Goal: Task Accomplishment & Management: Complete application form

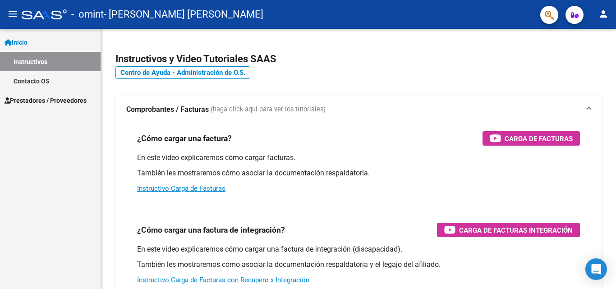
click at [48, 96] on span "Prestadores / Proveedores" at bounding box center [46, 101] width 82 height 10
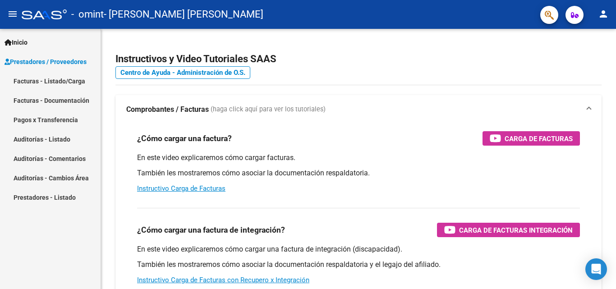
click at [50, 79] on link "Facturas - Listado/Carga" at bounding box center [50, 80] width 101 height 19
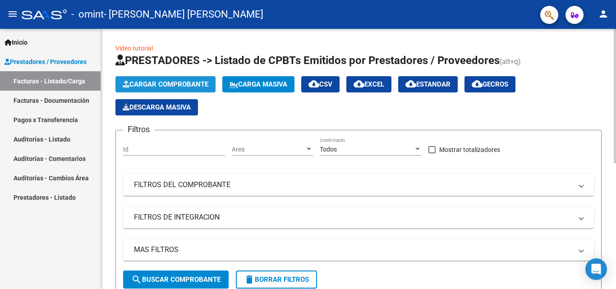
click at [187, 84] on span "Cargar Comprobante" at bounding box center [166, 84] width 86 height 8
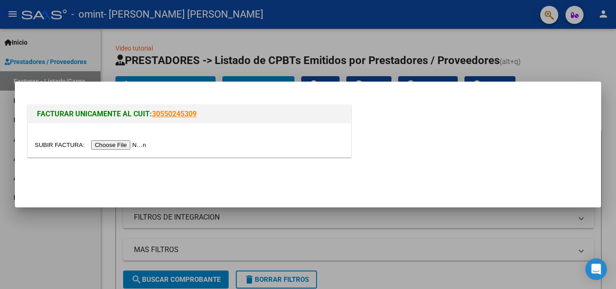
click at [140, 145] on input "file" at bounding box center [92, 144] width 114 height 9
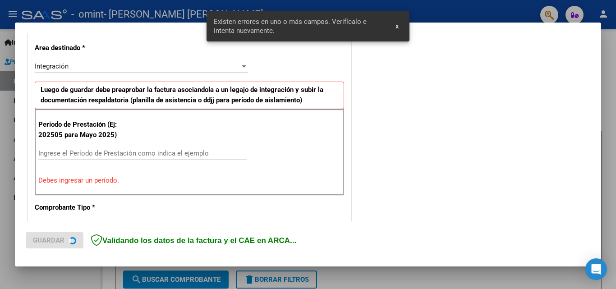
scroll to position [221, 0]
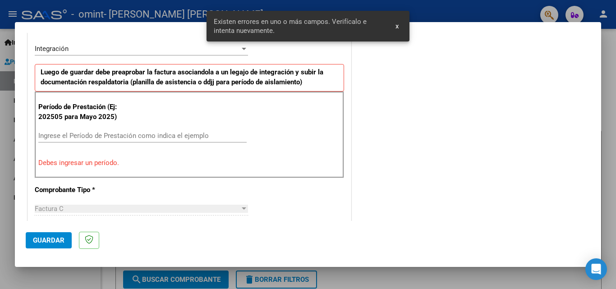
click at [80, 136] on input "Ingrese el Período de Prestación como indica el ejemplo" at bounding box center [142, 136] width 208 height 8
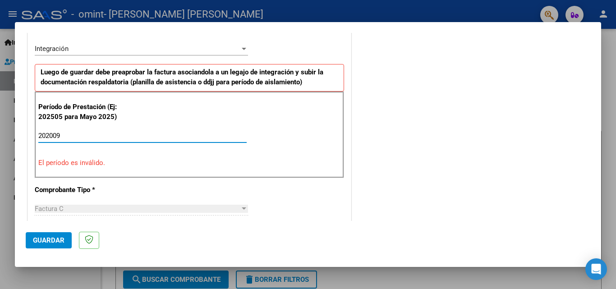
click at [55, 133] on input "202009" at bounding box center [142, 136] width 208 height 8
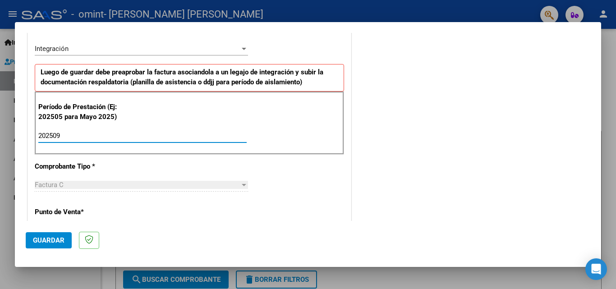
type input "202509"
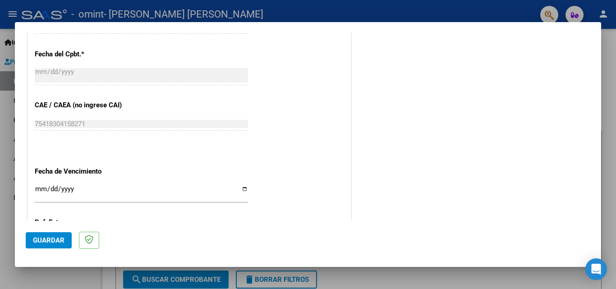
scroll to position [536, 0]
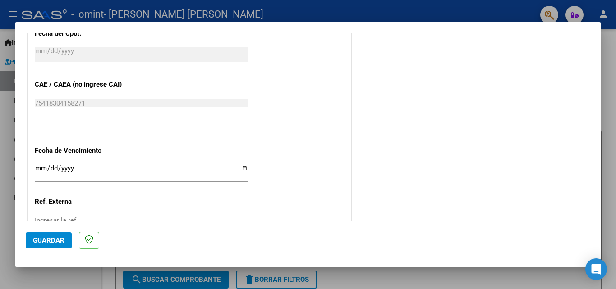
click at [47, 165] on input "Ingresar la fecha" at bounding box center [141, 172] width 213 height 14
click at [45, 165] on input "Ingresar la fecha" at bounding box center [141, 172] width 213 height 14
click at [41, 165] on input "Ingresar la fecha" at bounding box center [141, 172] width 213 height 14
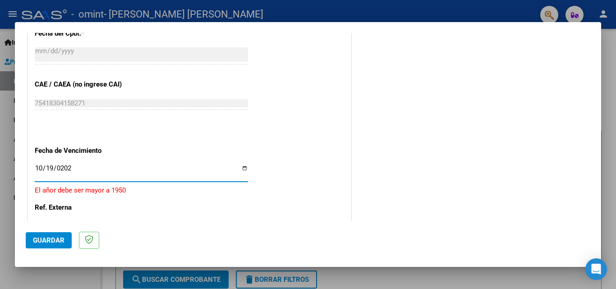
type input "[DATE]"
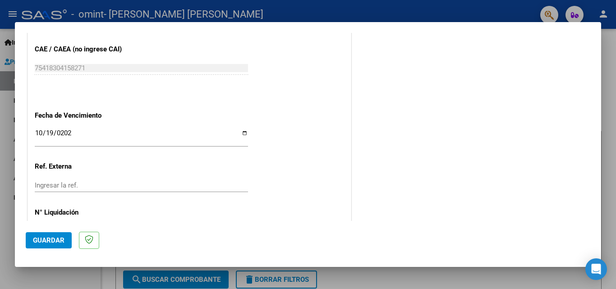
scroll to position [582, 0]
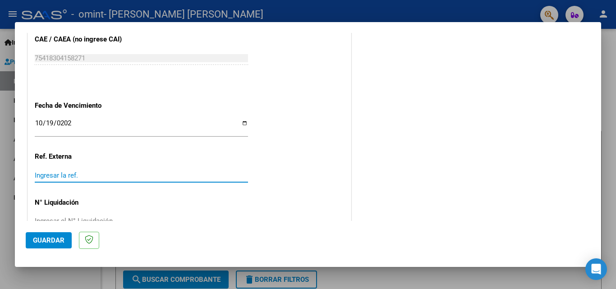
click at [80, 172] on input "Ingresar la ref." at bounding box center [141, 175] width 213 height 8
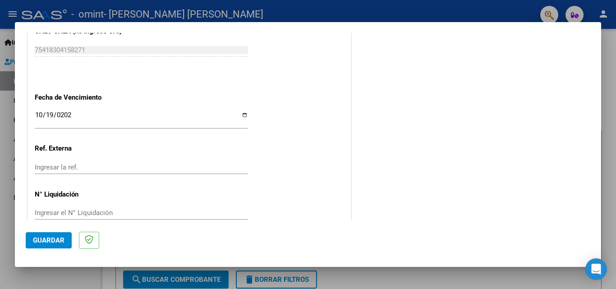
scroll to position [606, 0]
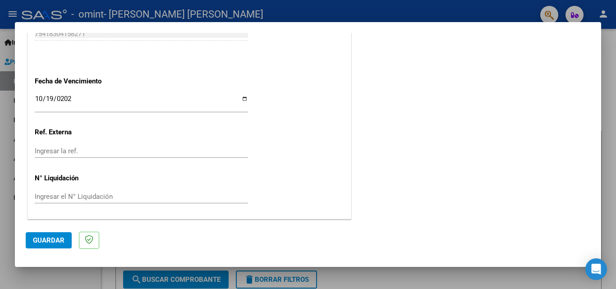
click at [54, 240] on span "Guardar" at bounding box center [49, 240] width 32 height 8
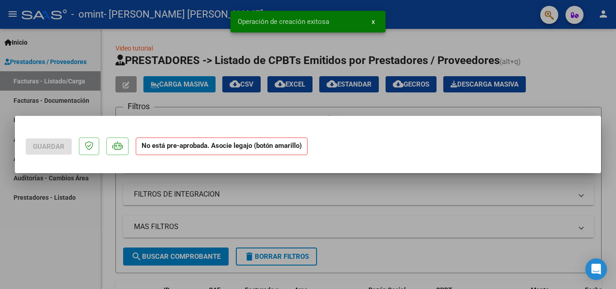
scroll to position [0, 0]
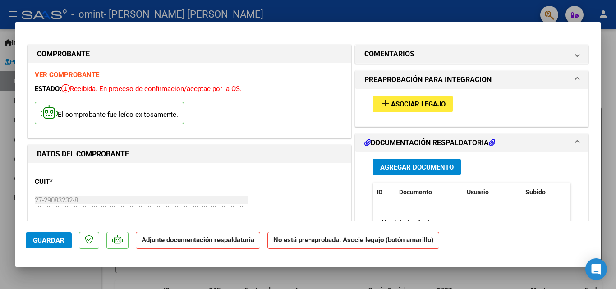
click at [418, 167] on span "Agregar Documento" at bounding box center [417, 167] width 74 height 8
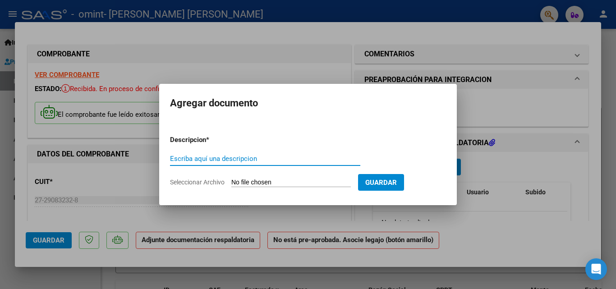
click at [256, 181] on input "Seleccionar Archivo" at bounding box center [291, 183] width 120 height 9
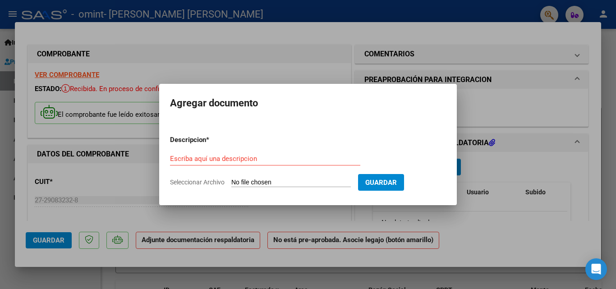
click at [316, 180] on input "Seleccionar Archivo" at bounding box center [291, 183] width 120 height 9
type input "C:\fakepath\[PERSON_NAME] asistencia [DATE].pdf"
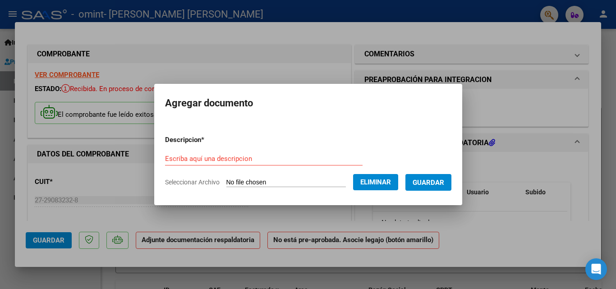
click at [444, 179] on span "Guardar" at bounding box center [429, 183] width 32 height 8
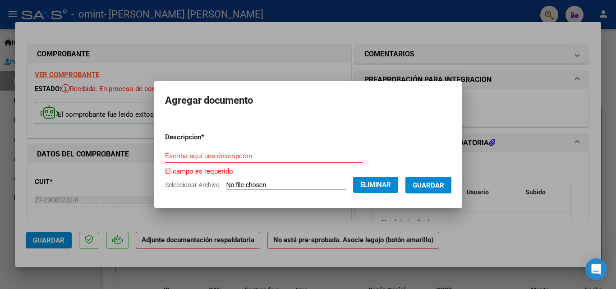
click at [176, 150] on div "Escriba aquí una descripcion" at bounding box center [264, 156] width 198 height 14
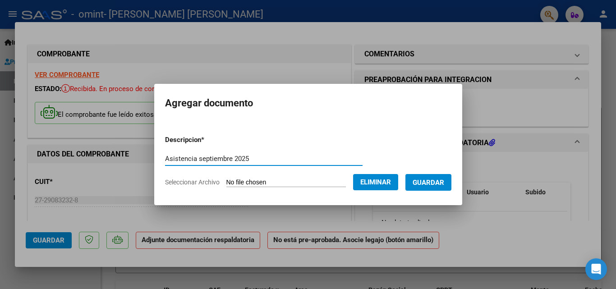
type input "Asistencia septiembre 2025"
click at [441, 183] on span "Guardar" at bounding box center [429, 183] width 32 height 8
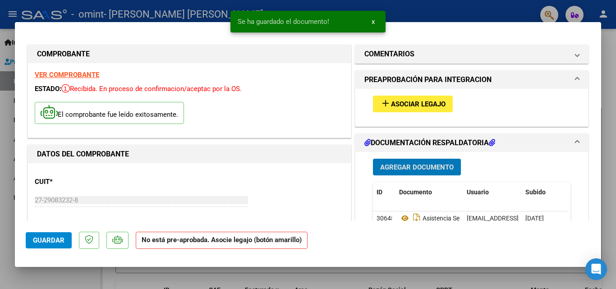
scroll to position [45, 0]
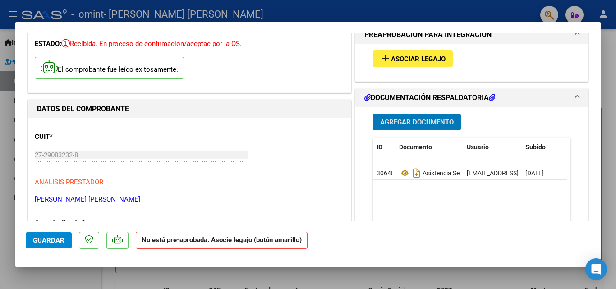
click at [425, 56] on span "Asociar Legajo" at bounding box center [418, 59] width 55 height 8
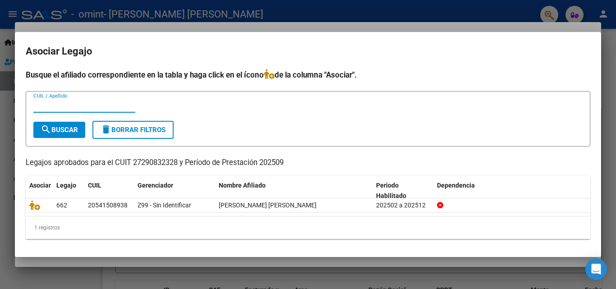
click at [70, 106] on input "CUIL / Apellido" at bounding box center [84, 106] width 102 height 8
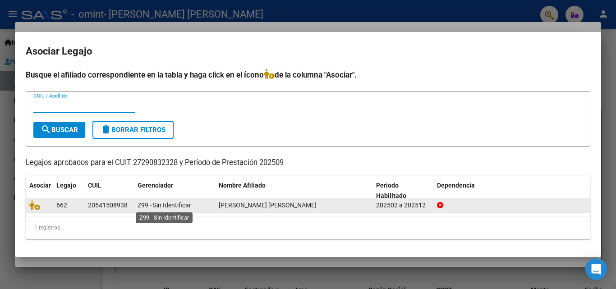
click at [180, 205] on span "Z99 - Sin Identificar" at bounding box center [165, 205] width 54 height 7
click at [64, 205] on span "662" at bounding box center [61, 205] width 11 height 7
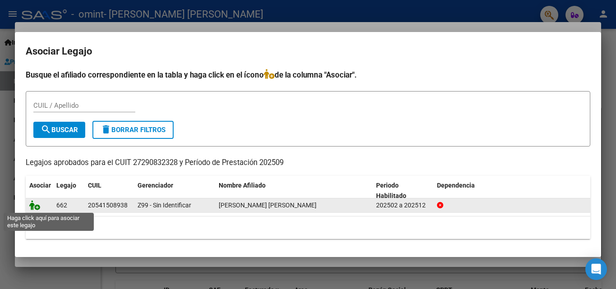
click at [36, 207] on icon at bounding box center [34, 205] width 11 height 10
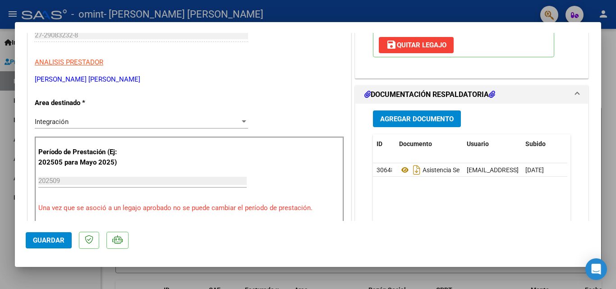
scroll to position [180, 0]
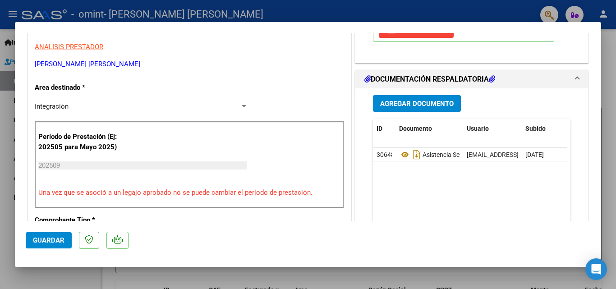
click at [423, 108] on span "Agregar Documento" at bounding box center [417, 104] width 74 height 8
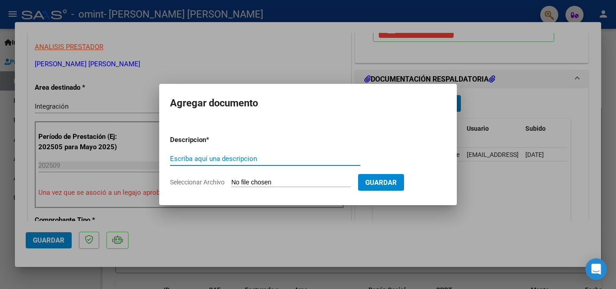
click at [239, 159] on input "Escriba aquí una descripcion" at bounding box center [265, 159] width 190 height 8
type input "SSS Matricula"
click at [308, 183] on input "Seleccionar Archivo" at bounding box center [291, 183] width 120 height 9
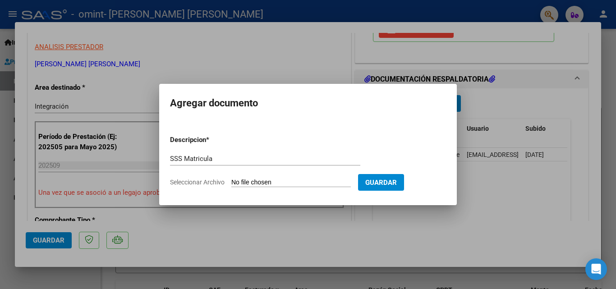
type input "C:\fakepath\SSS 2025.pdf"
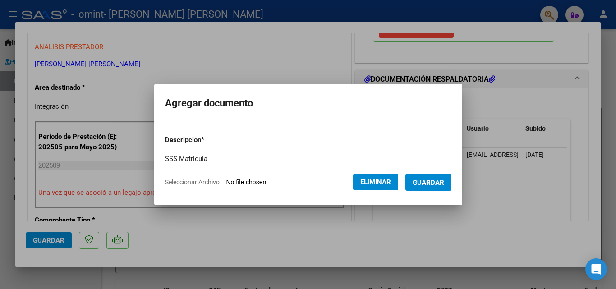
click at [444, 185] on span "Guardar" at bounding box center [429, 183] width 32 height 8
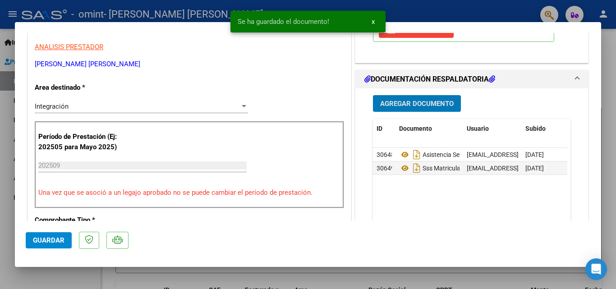
scroll to position [361, 0]
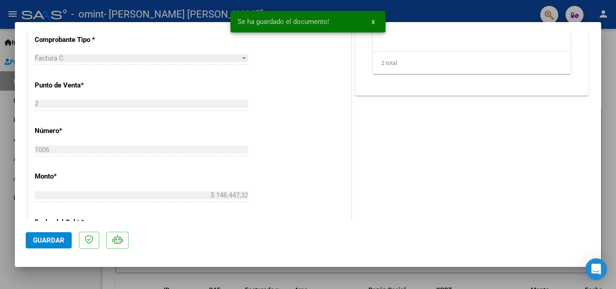
click at [55, 240] on span "Guardar" at bounding box center [49, 240] width 32 height 8
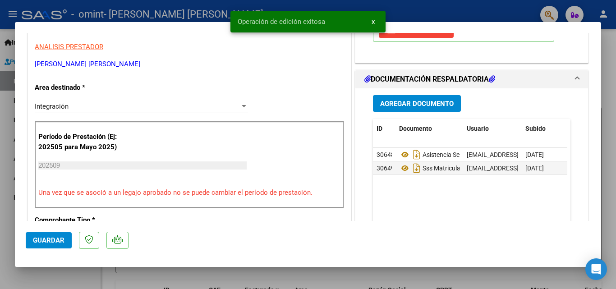
scroll to position [0, 0]
